Goal: Navigation & Orientation: Find specific page/section

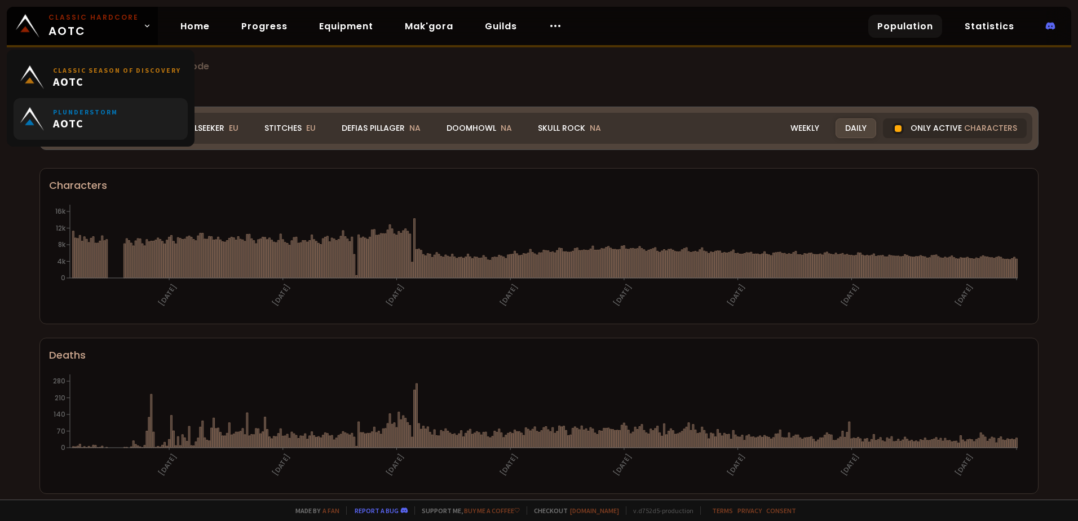
click at [127, 123] on link "Plunderstorm AOTC" at bounding box center [101, 119] width 174 height 42
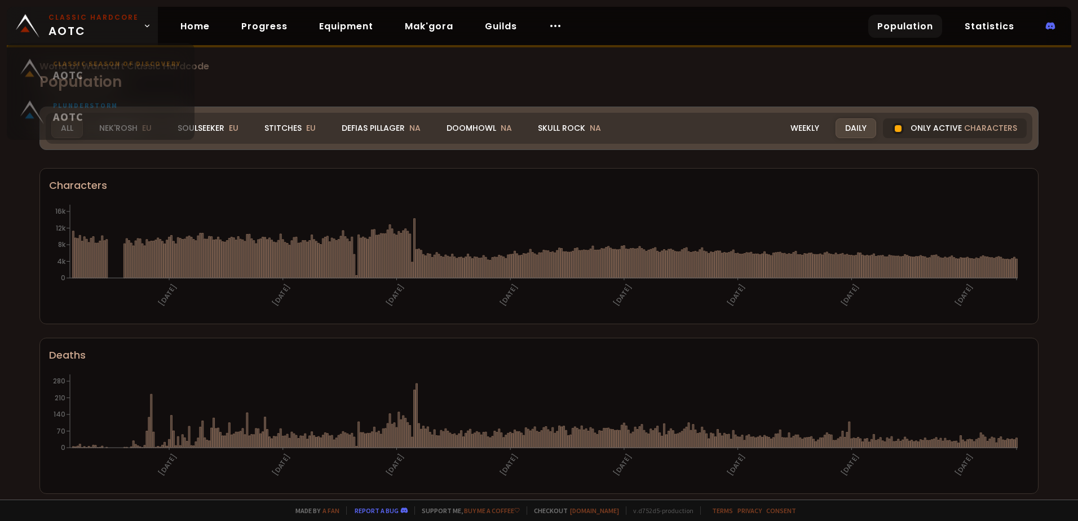
click at [144, 30] on link "Classic Hardcore AOTC" at bounding box center [82, 26] width 151 height 38
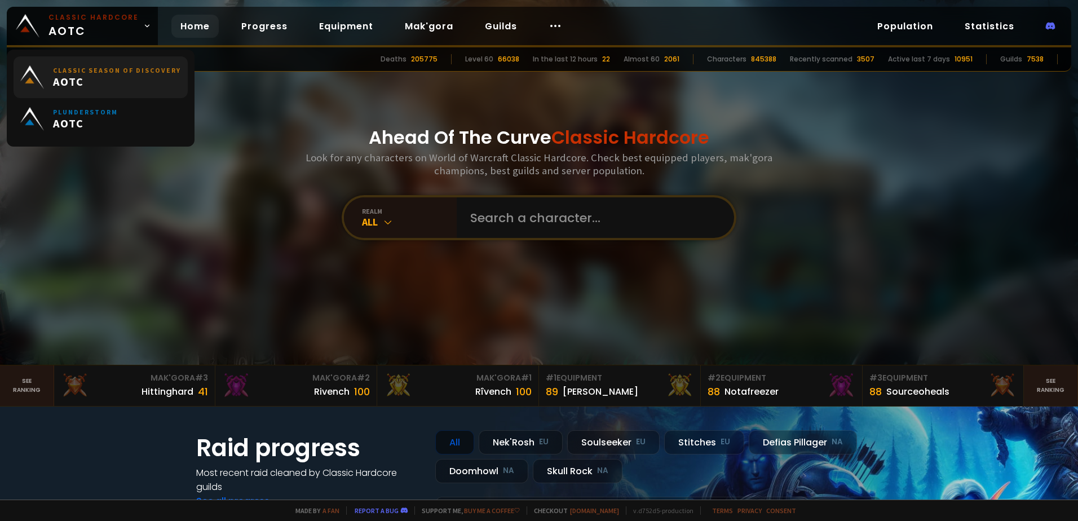
click at [140, 82] on span "AOTC" at bounding box center [117, 81] width 128 height 14
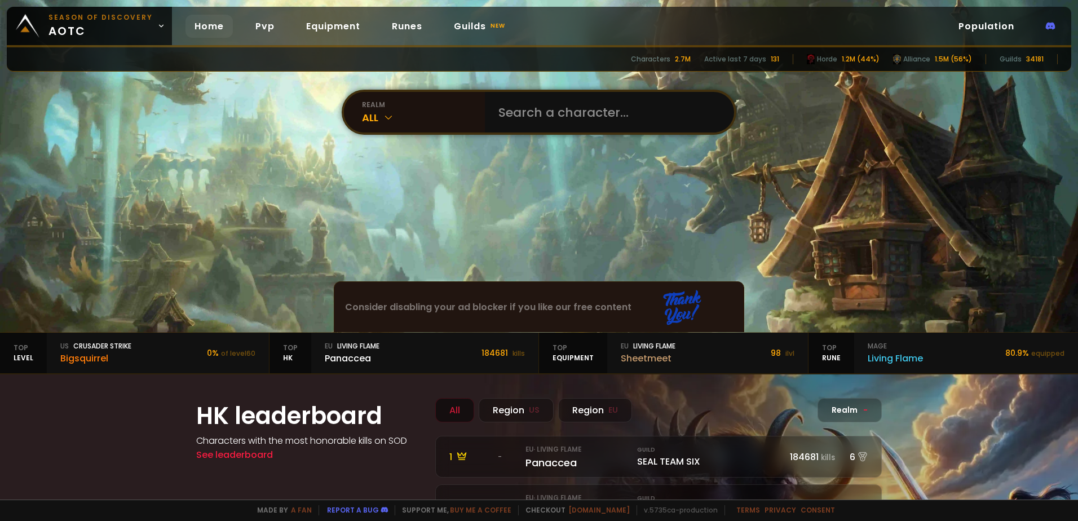
scroll to position [56, 0]
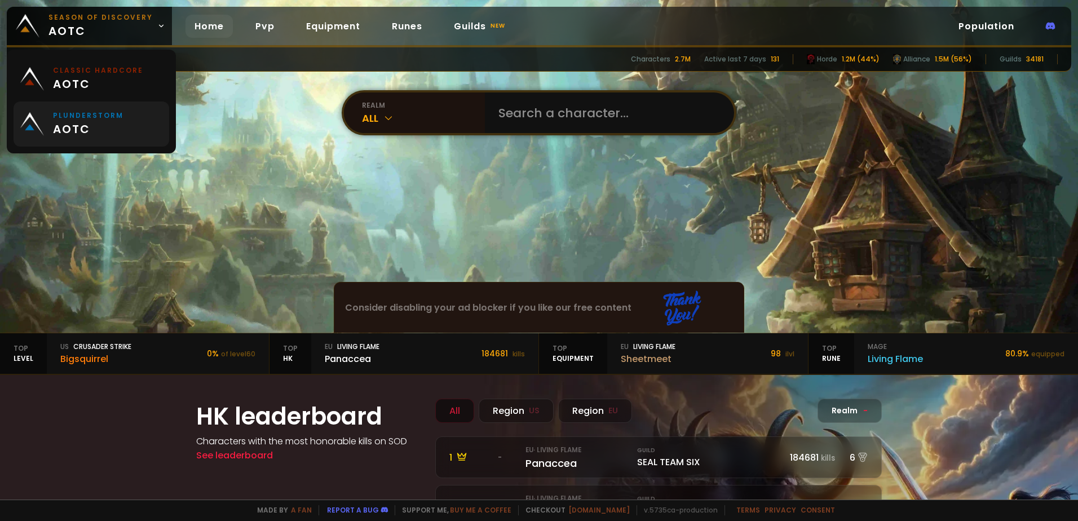
click at [151, 119] on link "Plunderstorm aotc" at bounding box center [92, 124] width 156 height 45
